Goal: Task Accomplishment & Management: Manage account settings

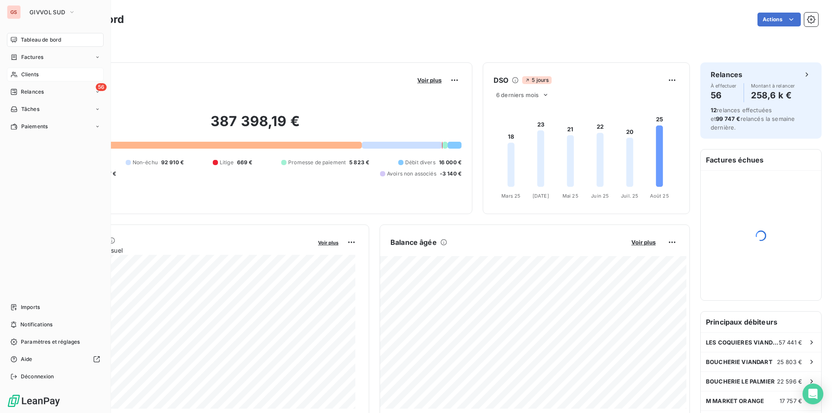
click at [46, 78] on div "Clients" at bounding box center [55, 75] width 97 height 14
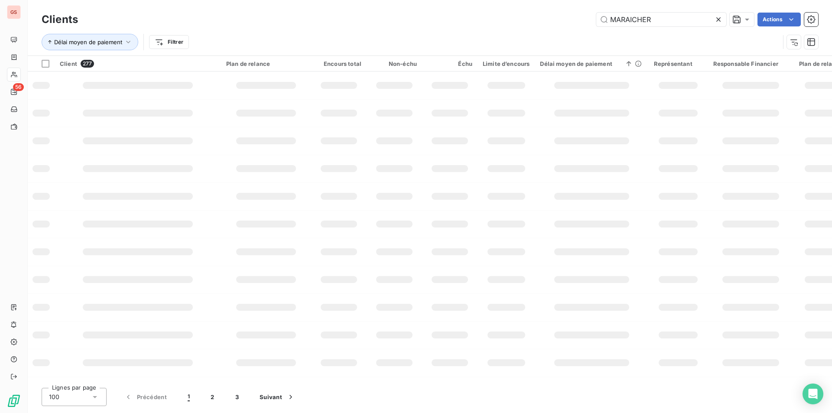
type input "MARAICHER"
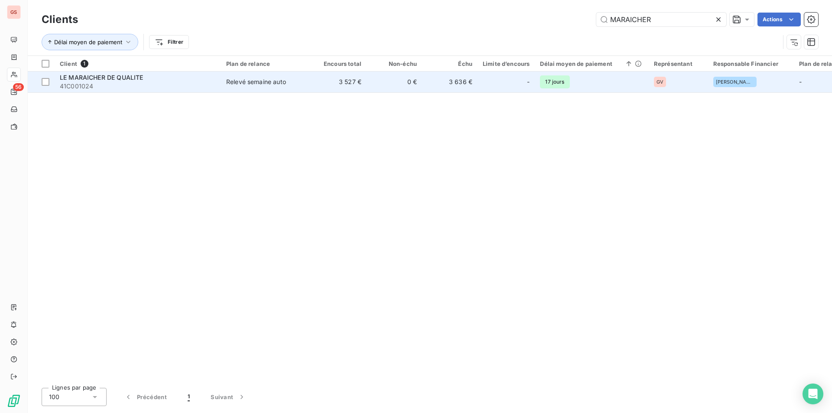
click at [269, 85] on div "Relevé semaine auto" at bounding box center [256, 82] width 60 height 9
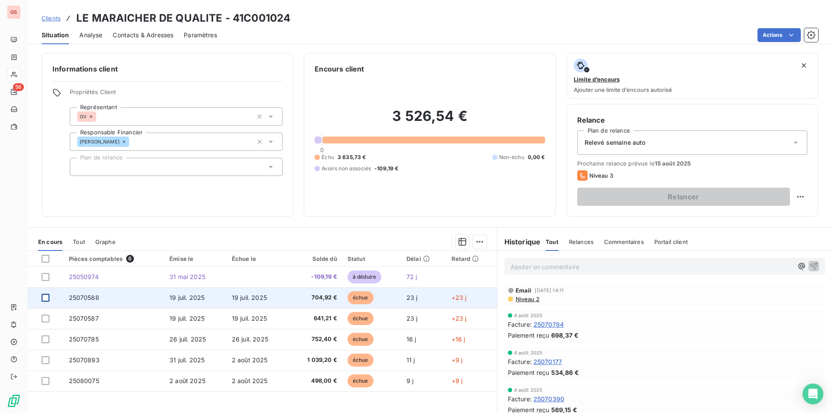
click at [45, 297] on div at bounding box center [46, 298] width 8 height 8
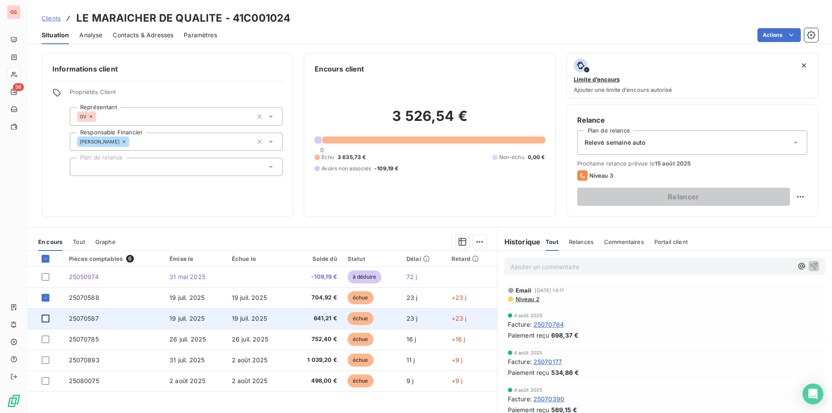
click at [45, 316] on div at bounding box center [46, 319] width 8 height 8
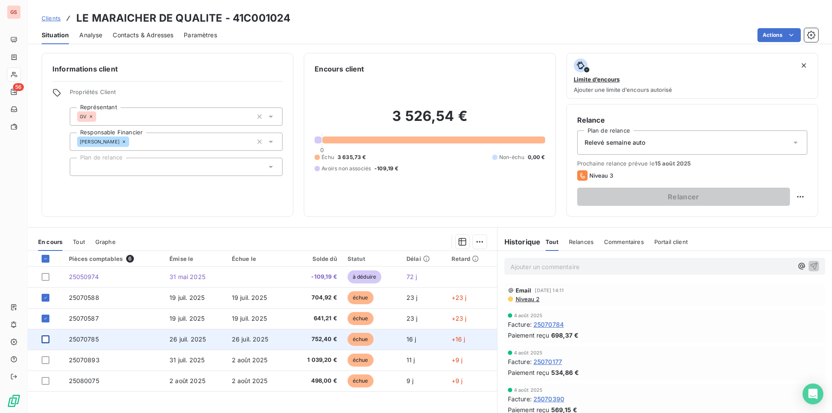
click at [46, 339] on div at bounding box center [46, 340] width 8 height 8
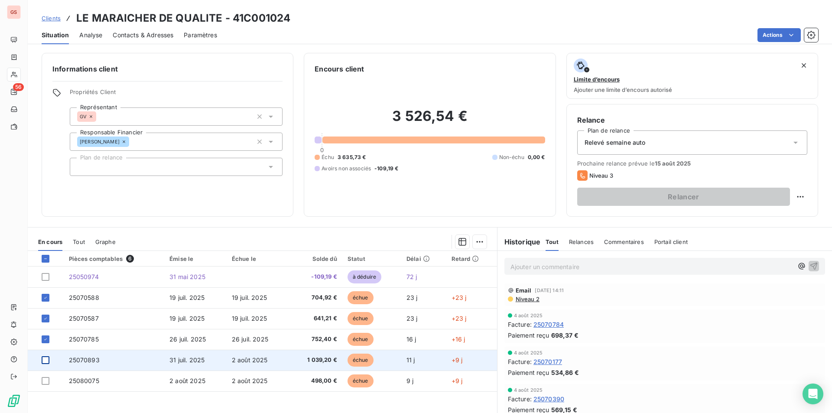
click at [44, 361] on div at bounding box center [46, 360] width 8 height 8
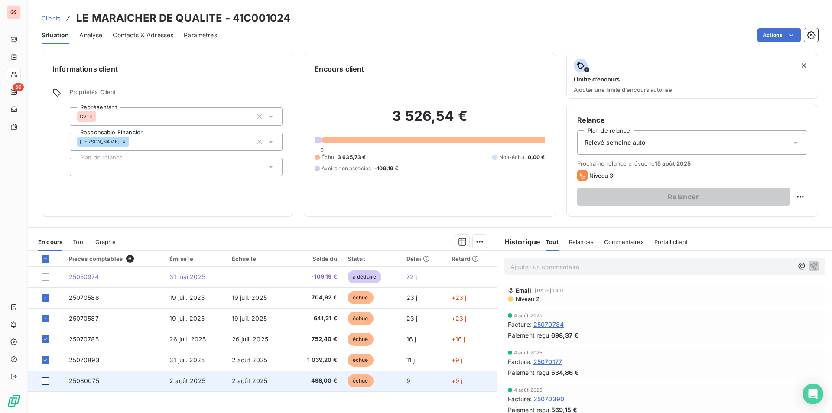
click at [49, 381] on div at bounding box center [50, 381] width 17 height 8
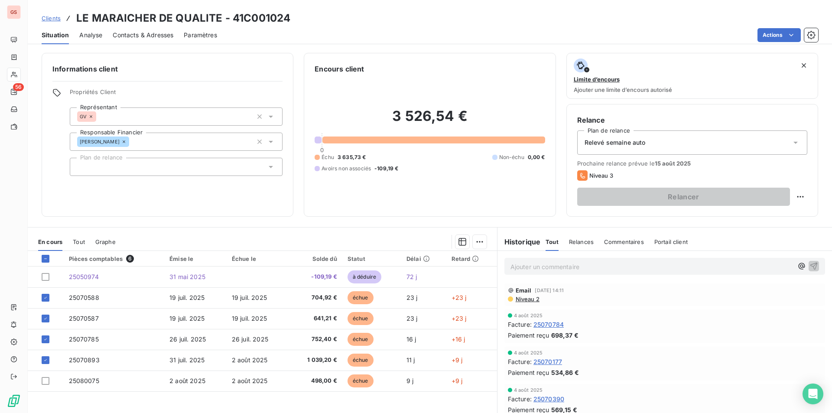
scroll to position [31, 0]
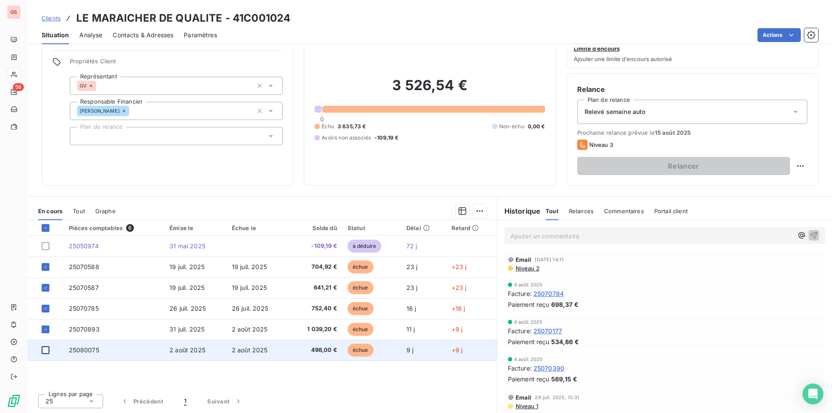
click at [47, 350] on div at bounding box center [46, 350] width 8 height 8
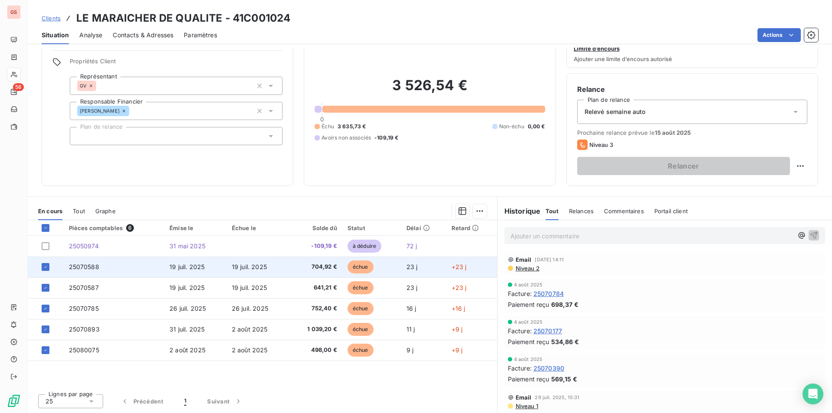
scroll to position [0, 0]
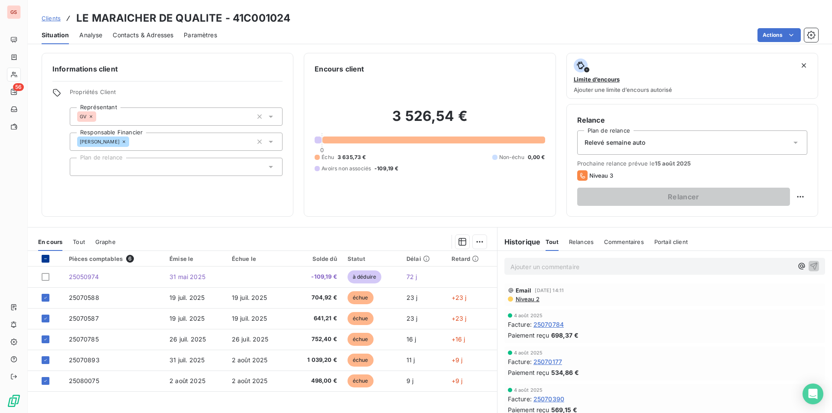
click at [46, 258] on icon at bounding box center [45, 258] width 5 height 5
click at [44, 257] on icon at bounding box center [45, 258] width 5 height 5
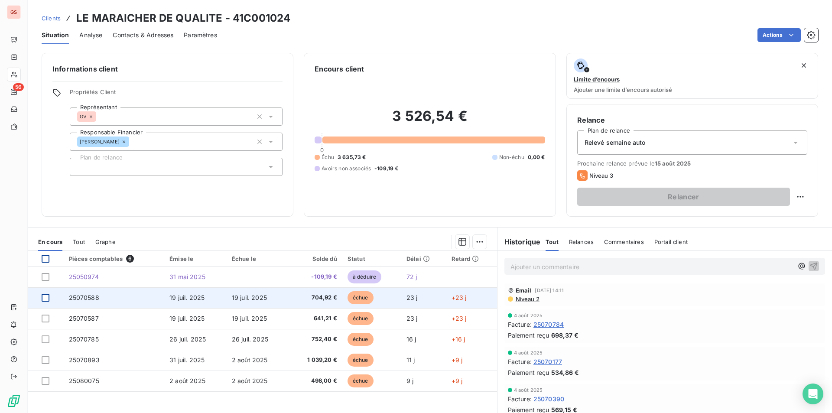
click at [45, 299] on div at bounding box center [46, 298] width 8 height 8
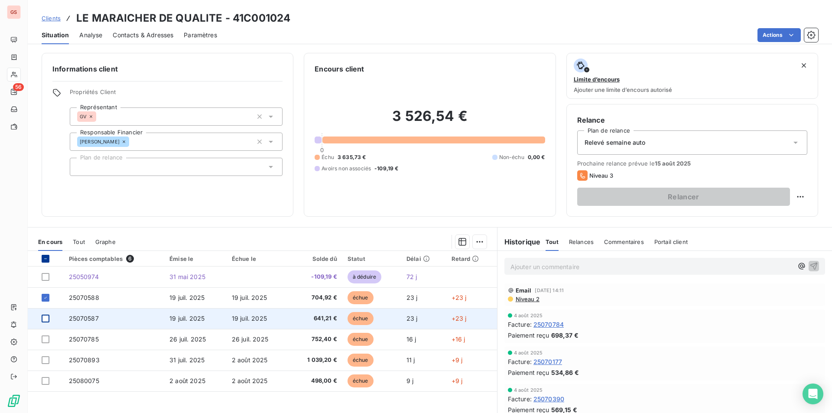
click at [47, 318] on div at bounding box center [46, 319] width 8 height 8
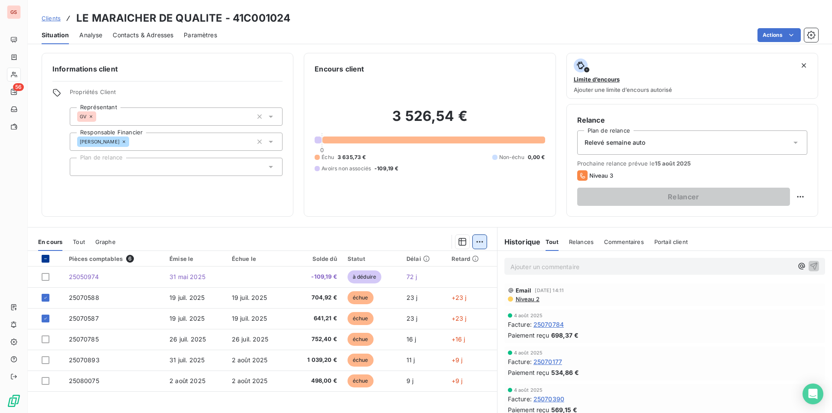
click at [482, 244] on html "GS 56 Clients LE MARAICHER DE QUALITE - 41C001024 Situation Analyse Contacts & …" at bounding box center [416, 206] width 832 height 413
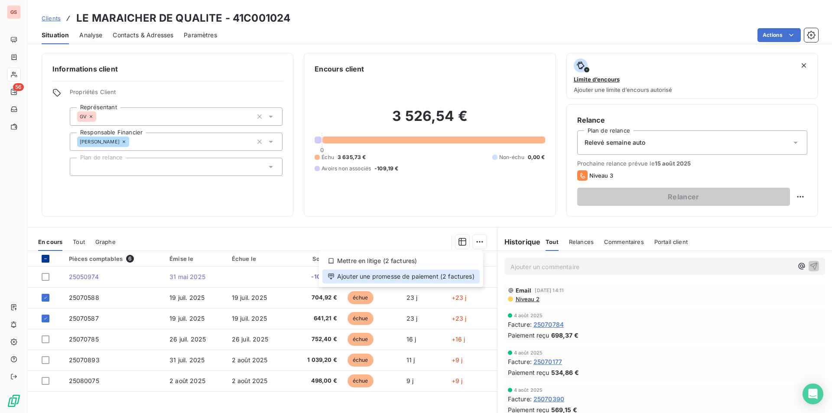
click at [428, 279] on div "Ajouter une promesse de paiement (2 factures)" at bounding box center [401, 277] width 157 height 14
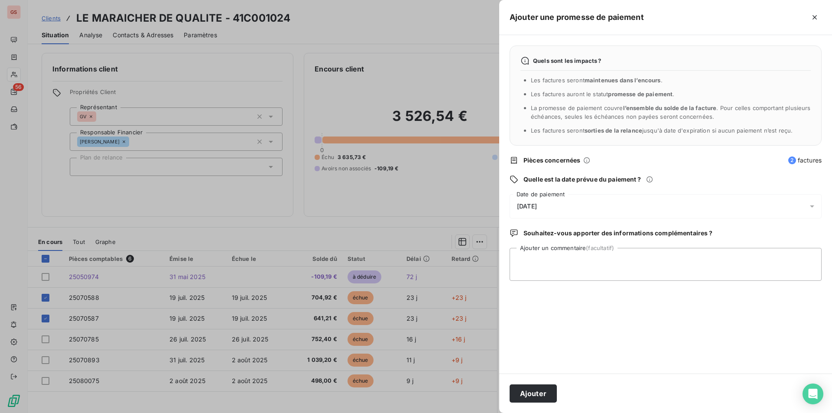
click at [555, 205] on div "[DATE]" at bounding box center [666, 206] width 312 height 24
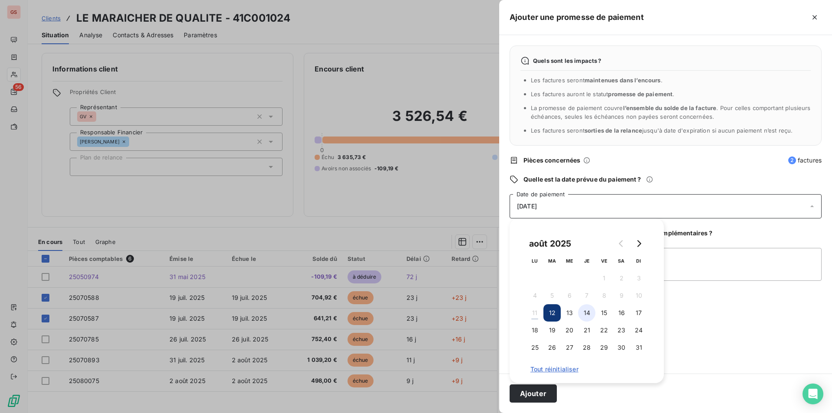
click at [590, 313] on button "14" at bounding box center [586, 312] width 17 height 17
click at [683, 271] on textarea "Ajouter un commentaire (facultatif)" at bounding box center [666, 264] width 312 height 33
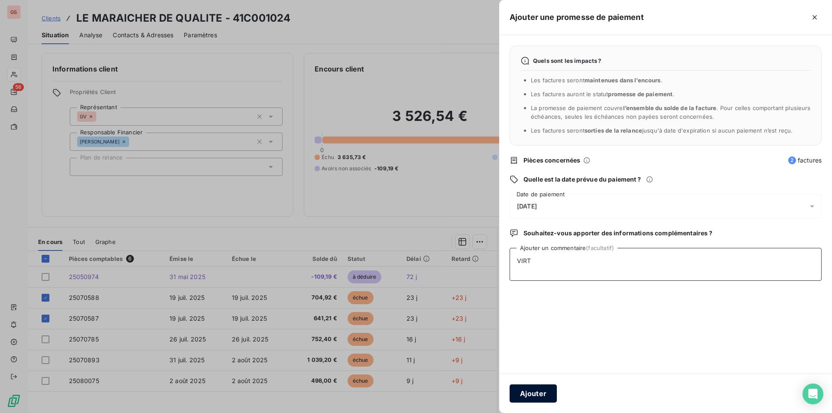
type textarea "VIRT"
click at [552, 398] on button "Ajouter" at bounding box center [533, 394] width 47 height 18
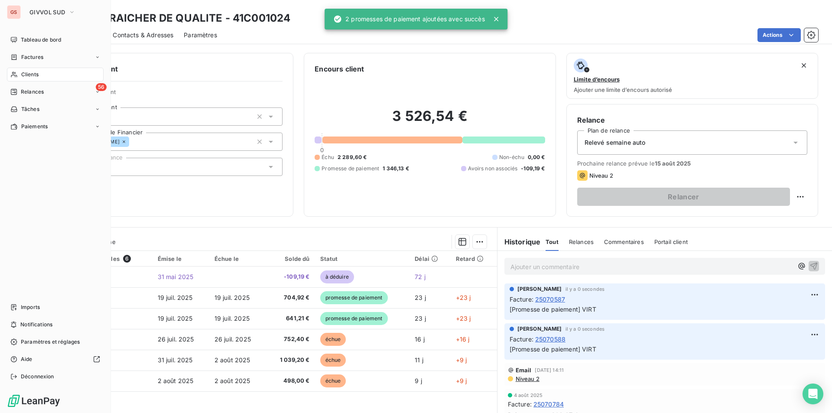
click at [28, 76] on span "Clients" at bounding box center [29, 75] width 17 height 8
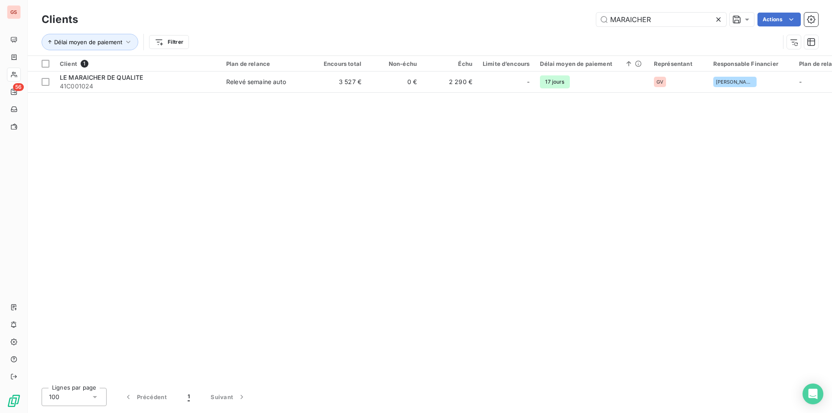
drag, startPoint x: 672, startPoint y: 18, endPoint x: 565, endPoint y: 19, distance: 106.7
click at [565, 19] on div "MARAICHER Actions" at bounding box center [453, 20] width 730 height 14
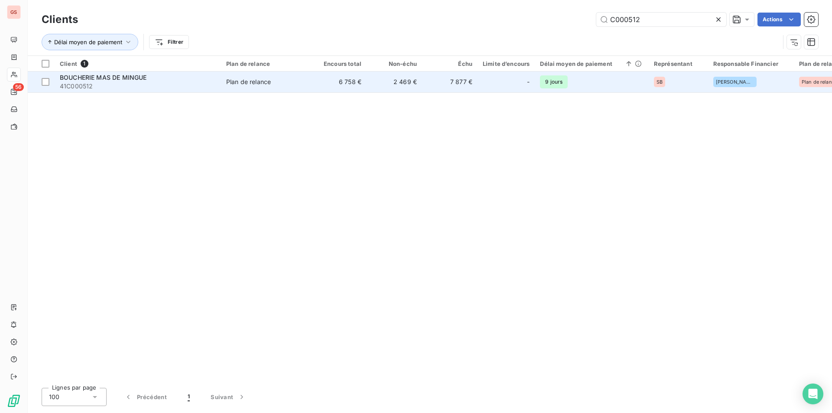
type input "C000512"
click at [209, 82] on span "41C000512" at bounding box center [138, 86] width 156 height 9
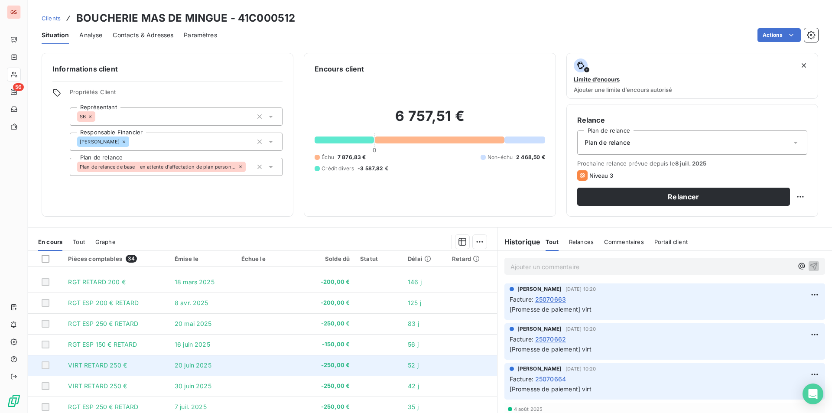
scroll to position [31, 0]
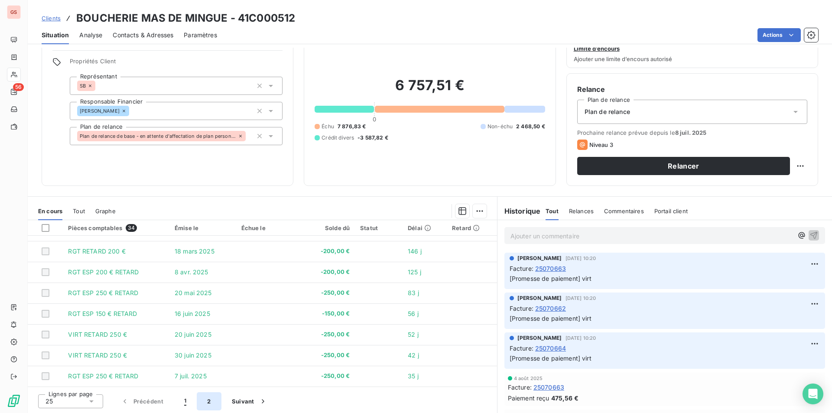
click at [212, 401] on button "2" at bounding box center [209, 401] width 24 height 18
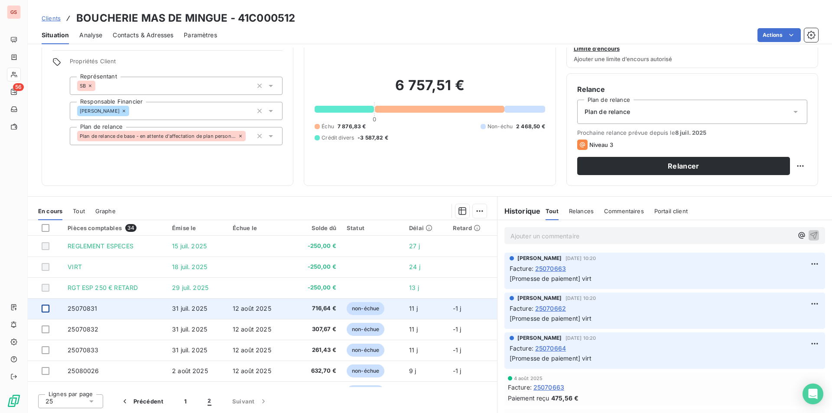
click at [48, 309] on div at bounding box center [46, 309] width 8 height 8
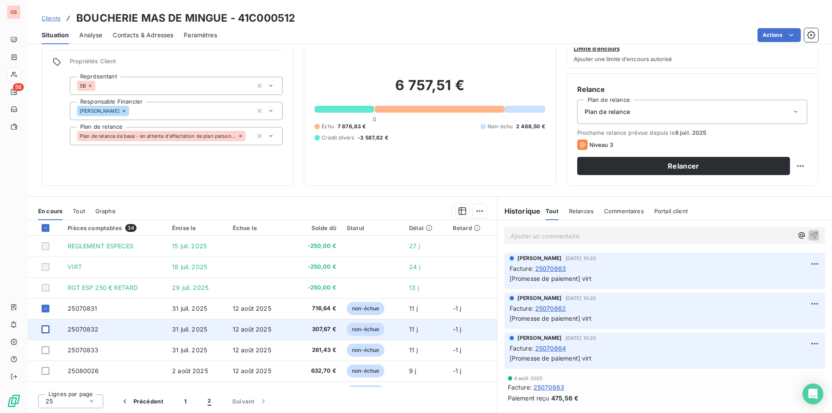
click at [46, 327] on div at bounding box center [46, 330] width 8 height 8
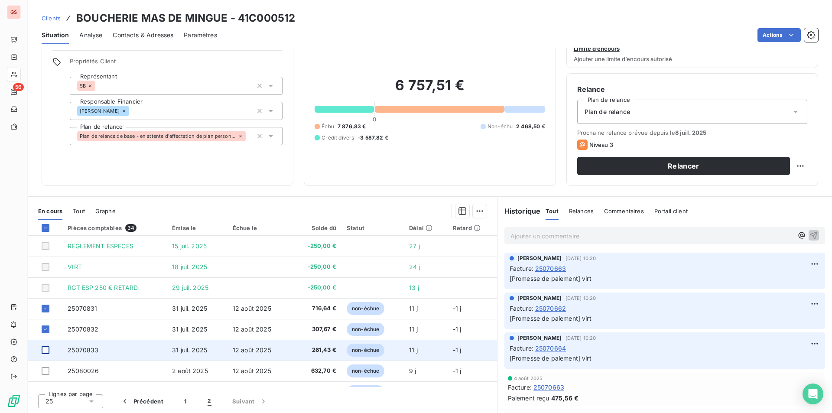
click at [46, 352] on div at bounding box center [46, 350] width 8 height 8
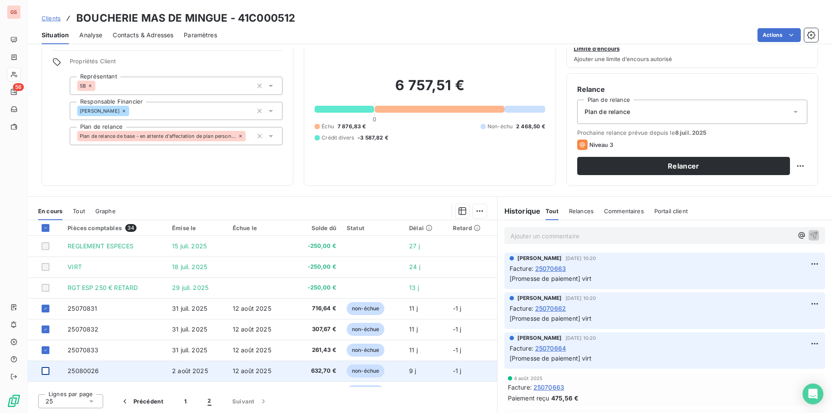
click at [46, 369] on div at bounding box center [46, 371] width 8 height 8
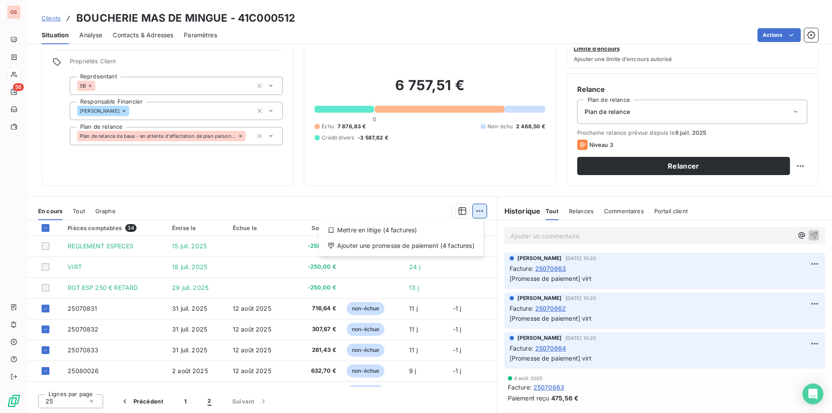
click at [480, 210] on html "GS 56 Clients BOUCHERIE MAS DE MINGUE - 41C000512 Situation Analyse Contacts & …" at bounding box center [416, 206] width 832 height 413
drag, startPoint x: 403, startPoint y: 231, endPoint x: 407, endPoint y: 249, distance: 18.3
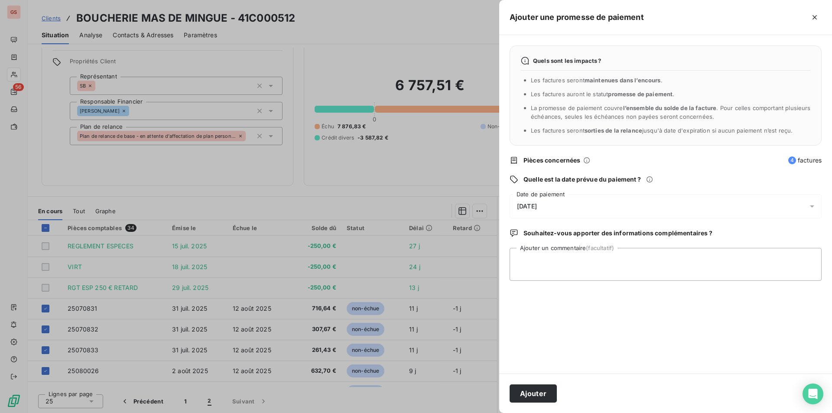
click at [558, 211] on div "[DATE]" at bounding box center [666, 206] width 312 height 24
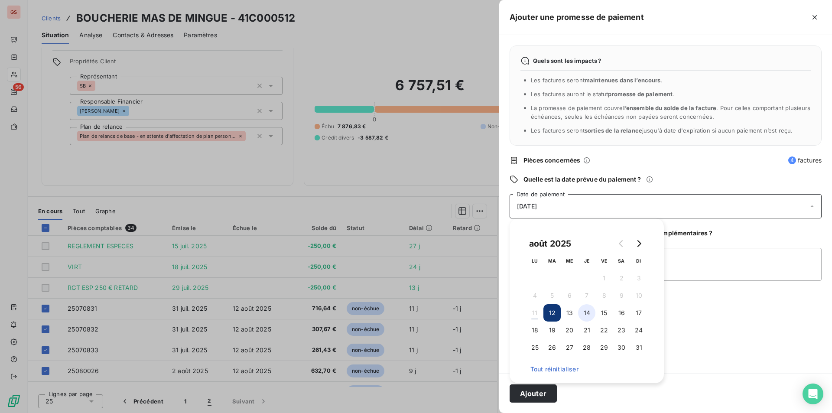
click at [589, 313] on button "14" at bounding box center [586, 312] width 17 height 17
click at [715, 265] on textarea "Ajouter un commentaire (facultatif)" at bounding box center [666, 264] width 312 height 33
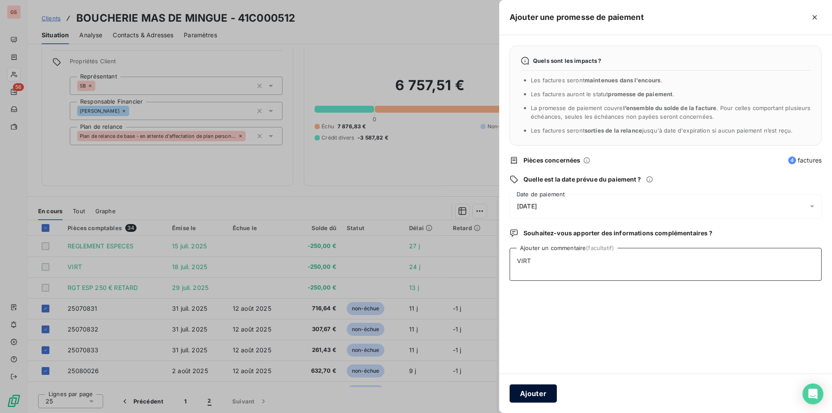
type textarea "VIRT"
click at [541, 400] on button "Ajouter" at bounding box center [533, 394] width 47 height 18
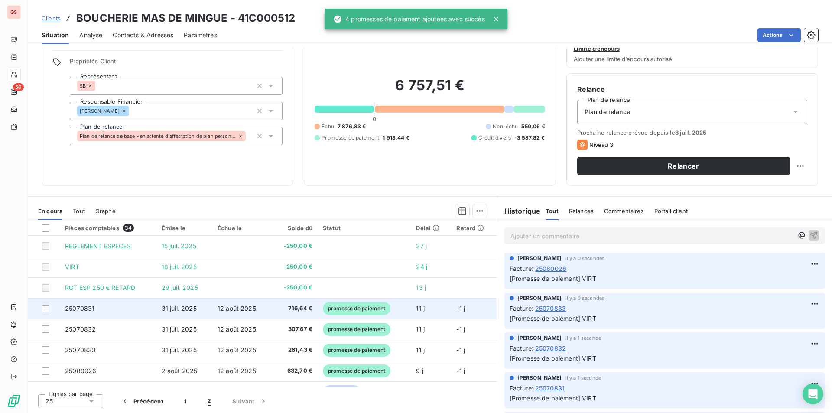
scroll to position [36, 0]
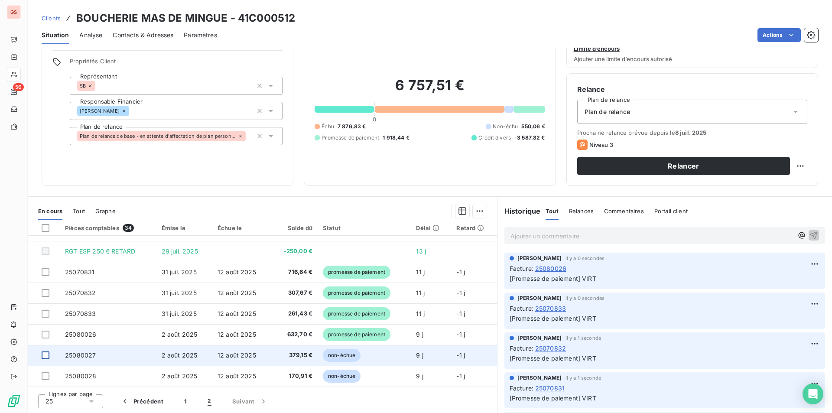
click at [45, 356] on div at bounding box center [46, 356] width 8 height 8
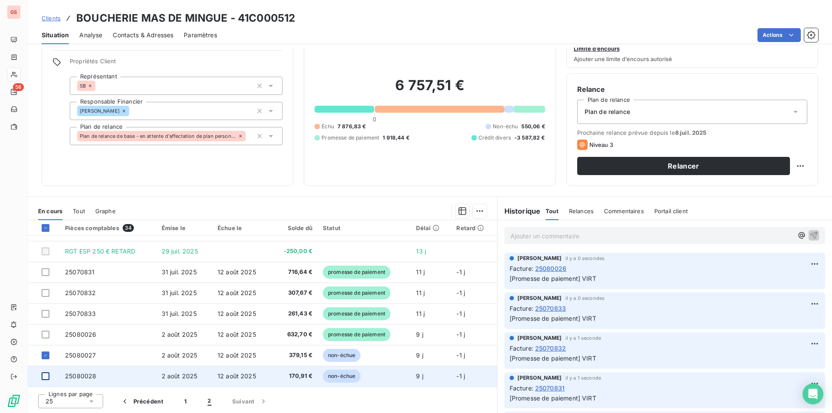
click at [46, 377] on div at bounding box center [46, 376] width 8 height 8
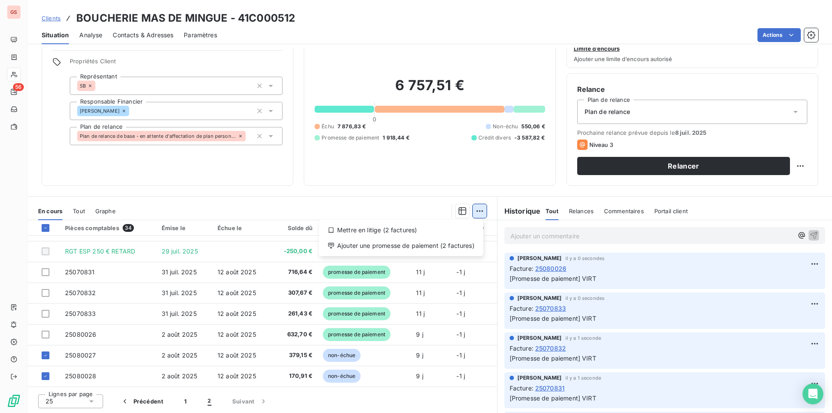
click at [476, 211] on html "GS 56 Clients BOUCHERIE MAS DE MINGUE - 41C000512 Situation Analyse Contacts & …" at bounding box center [416, 206] width 832 height 413
click at [453, 250] on div "Ajouter une promesse de paiement (2 factures)" at bounding box center [401, 246] width 157 height 14
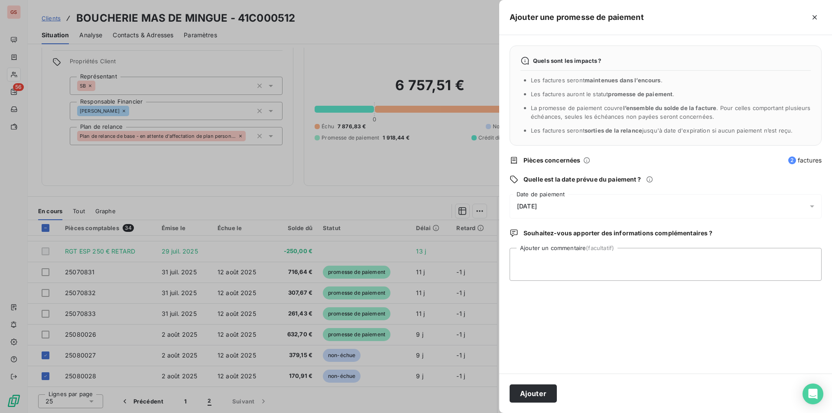
click at [548, 214] on div "[DATE]" at bounding box center [666, 206] width 312 height 24
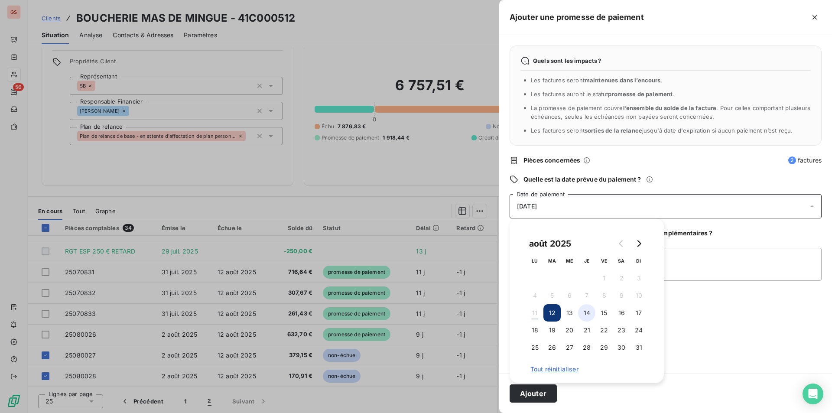
click at [583, 313] on button "14" at bounding box center [586, 312] width 17 height 17
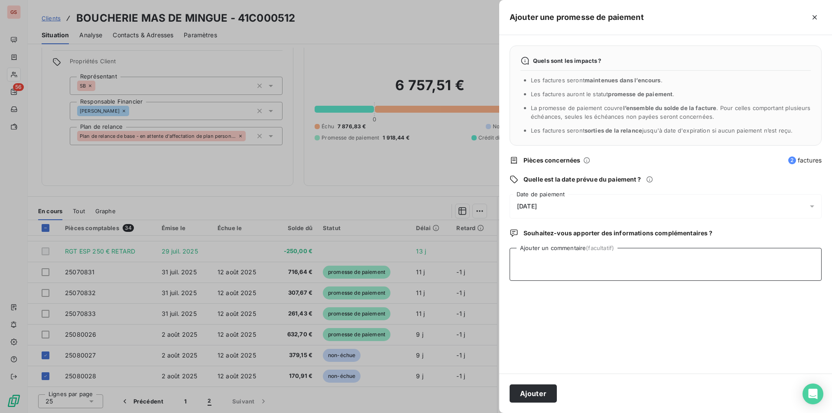
click at [674, 263] on textarea "Ajouter un commentaire (facultatif)" at bounding box center [666, 264] width 312 height 33
type textarea "VIRT"
click at [540, 389] on button "Ajouter" at bounding box center [533, 394] width 47 height 18
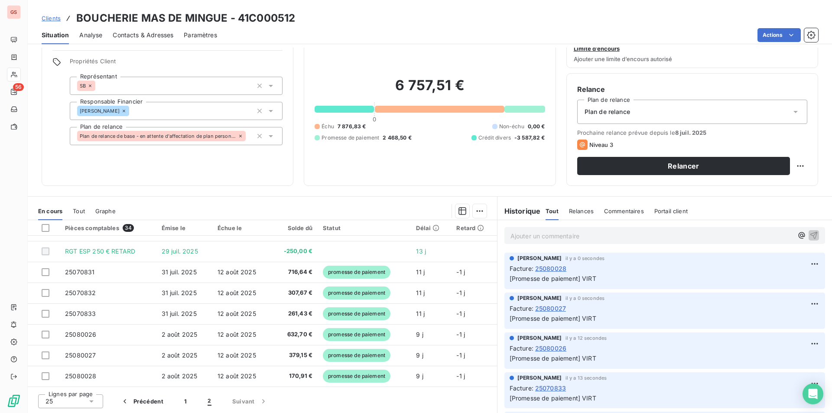
scroll to position [0, 0]
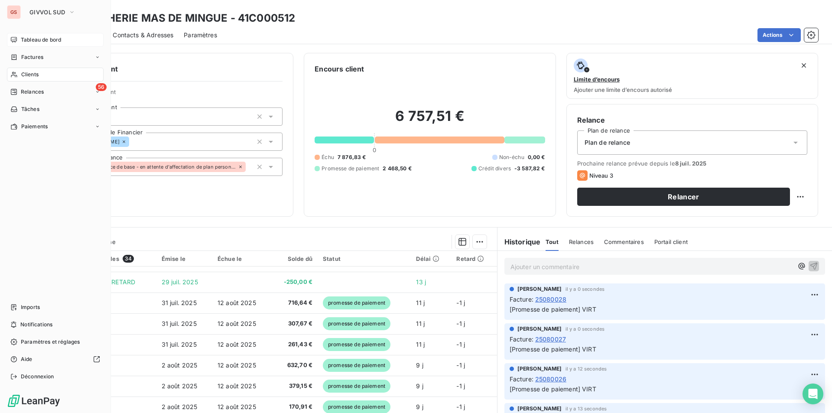
click at [20, 40] on div "Tableau de bord" at bounding box center [55, 40] width 97 height 14
